Goal: Find specific page/section: Find specific page/section

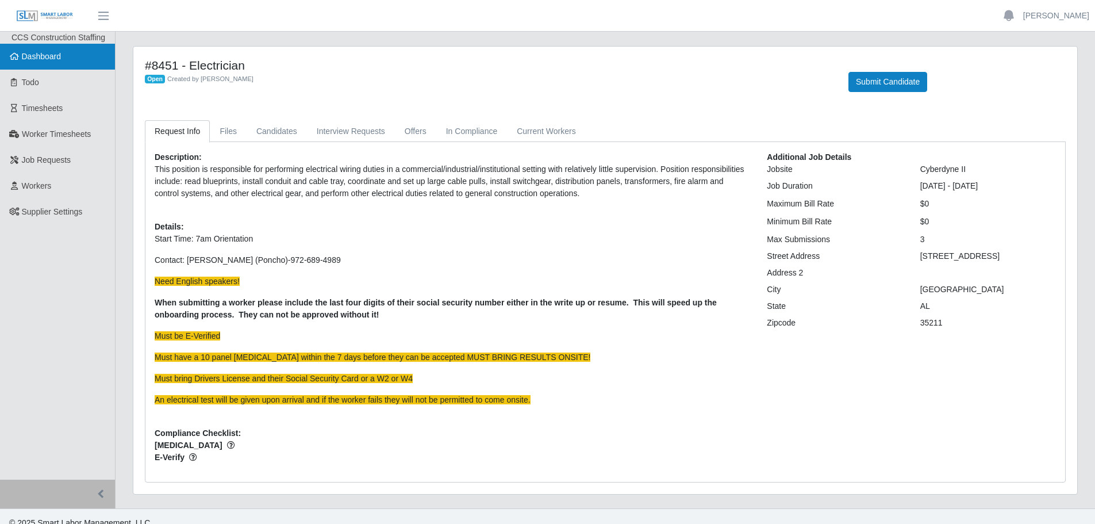
click at [50, 62] on link "Dashboard" at bounding box center [57, 57] width 115 height 26
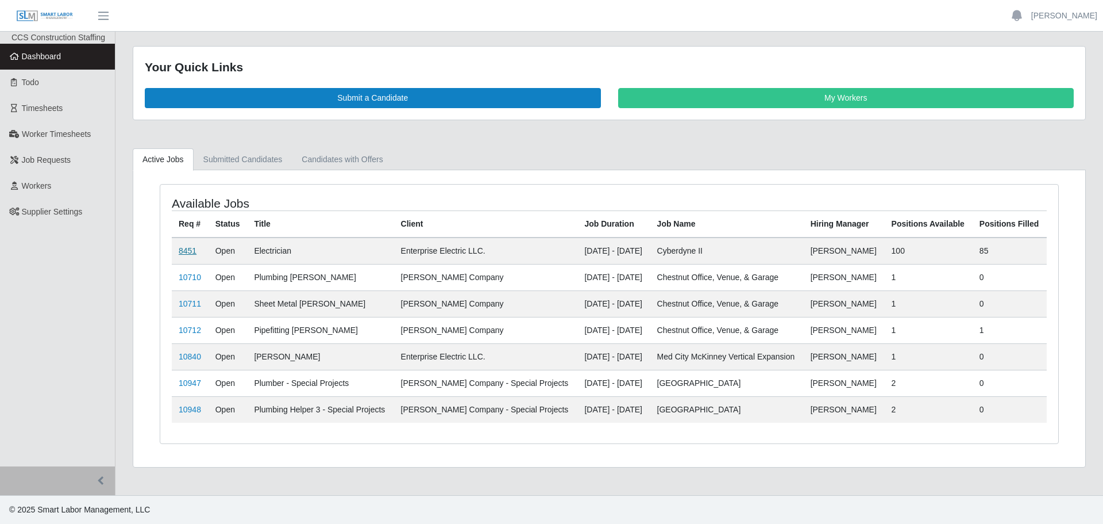
click at [183, 255] on link "8451" at bounding box center [188, 250] width 18 height 9
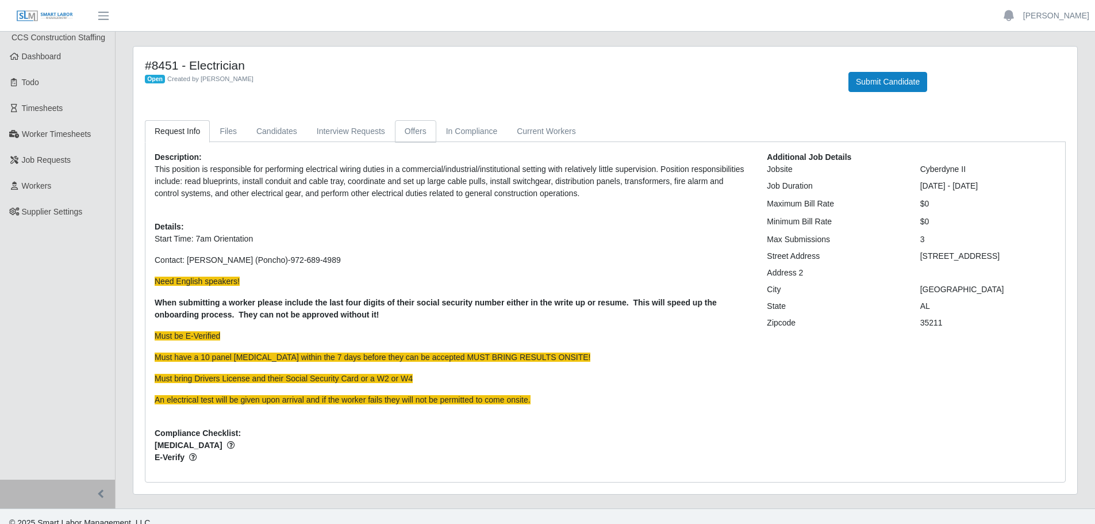
click at [408, 130] on link "Offers" at bounding box center [415, 131] width 41 height 22
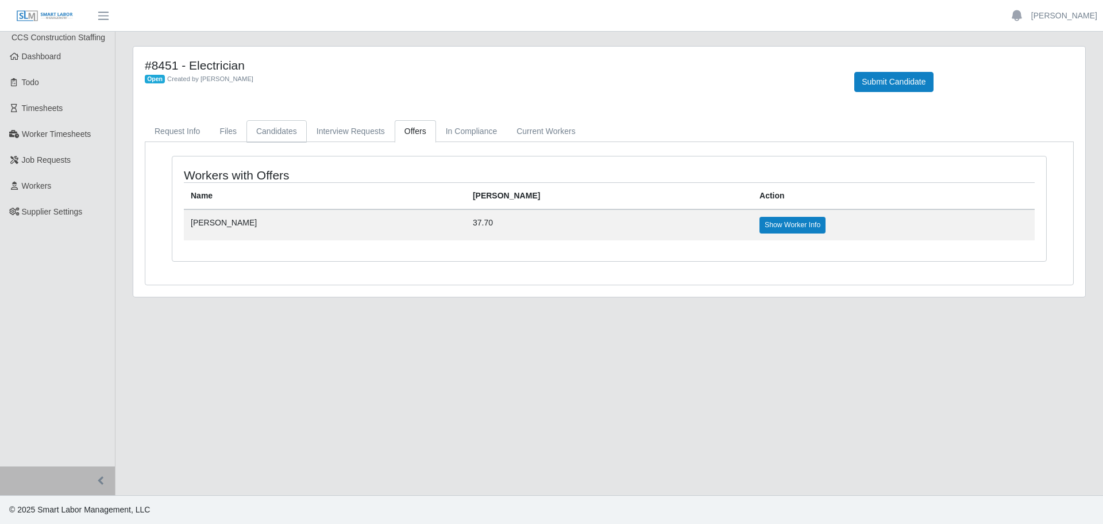
click at [270, 135] on link "Candidates" at bounding box center [277, 131] width 60 height 22
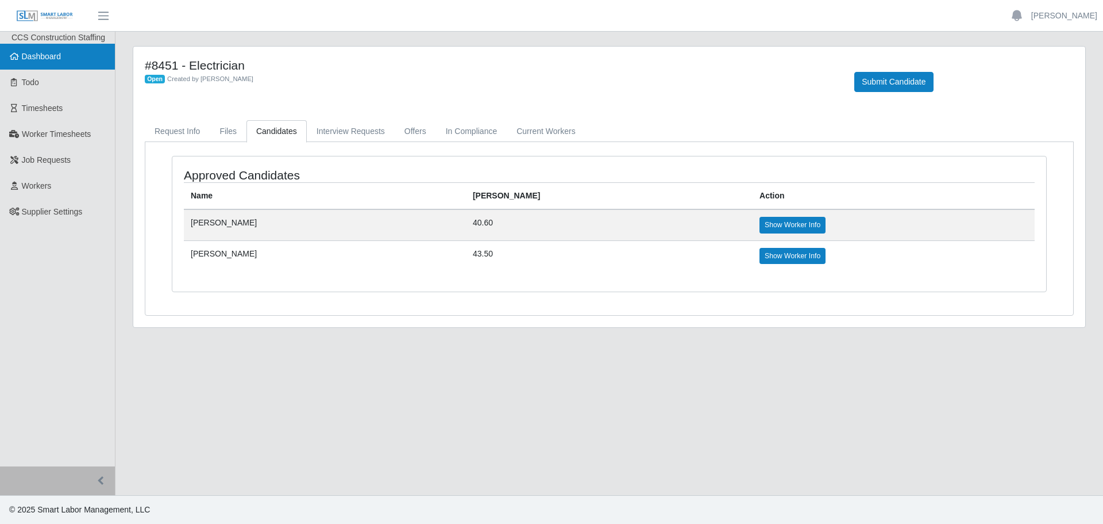
click at [30, 59] on span "Dashboard" at bounding box center [42, 56] width 40 height 9
